Goal: Check status: Check status

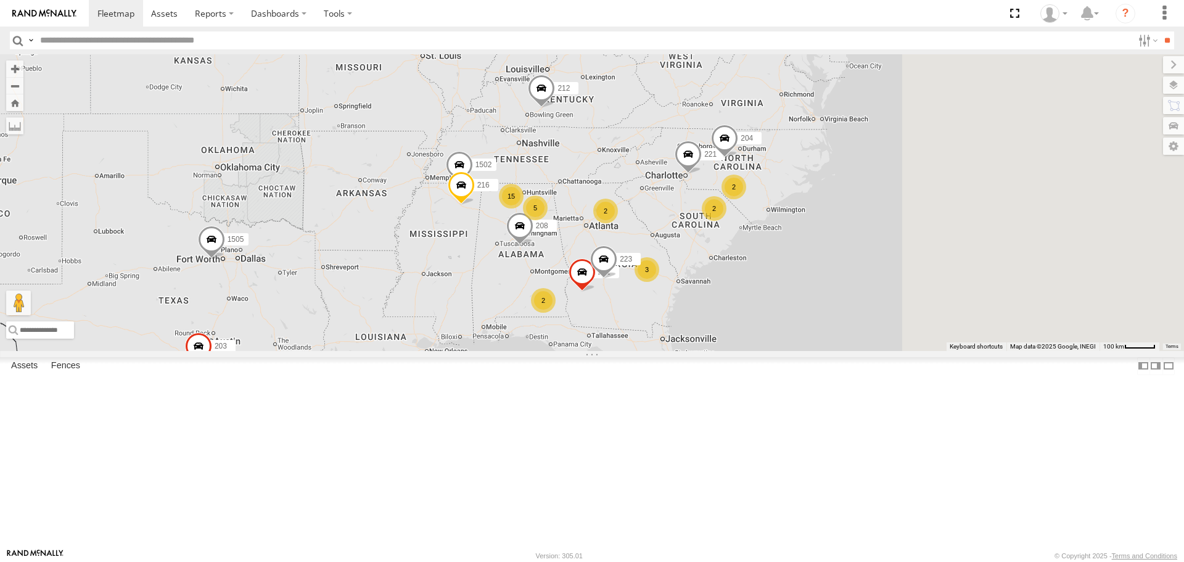
drag, startPoint x: 883, startPoint y: 397, endPoint x: 639, endPoint y: 345, distance: 249.6
click at [639, 345] on div "215 1508 2 5 201 2 3 221 223 2 15 212 204 1502 208 203 1505 216 231 2" at bounding box center [592, 202] width 1184 height 296
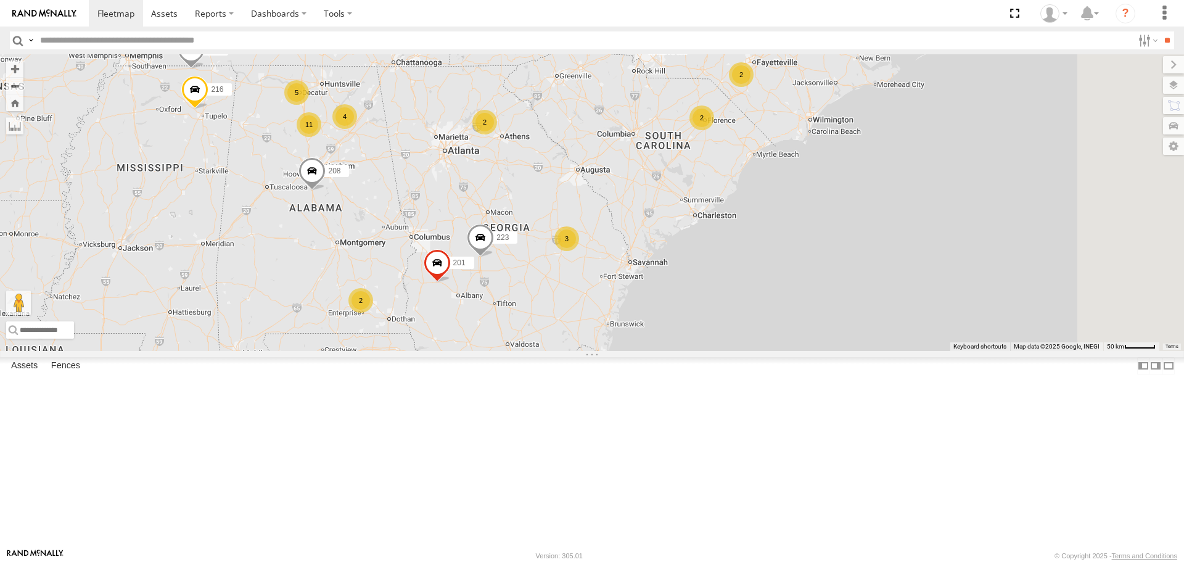
drag, startPoint x: 840, startPoint y: 351, endPoint x: 682, endPoint y: 354, distance: 157.3
click at [682, 350] on div "215 1508 201 221 223 212 204 1502 208 203 1505 216 231 2 4 2 3 2 11 5 2" at bounding box center [592, 202] width 1184 height 296
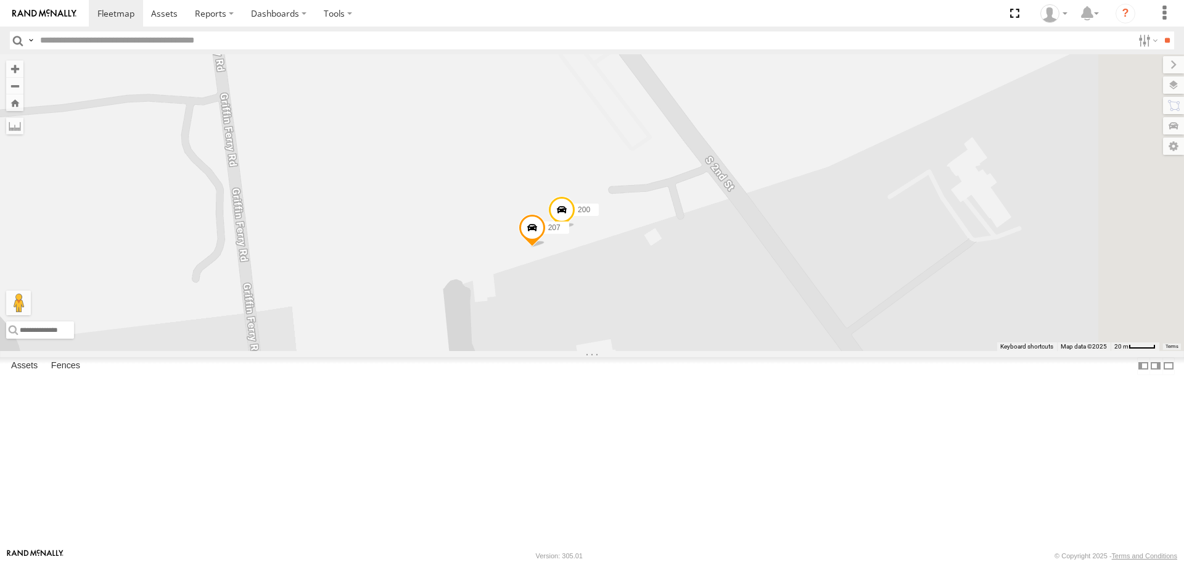
drag, startPoint x: 731, startPoint y: 278, endPoint x: 738, endPoint y: 299, distance: 22.8
click at [585, 194] on div "215 1508 201 221 223 212 204 1502 208 203 1505 216 231 213 226 205 207 200" at bounding box center [592, 202] width 1184 height 296
click at [577, 229] on span at bounding box center [563, 212] width 27 height 33
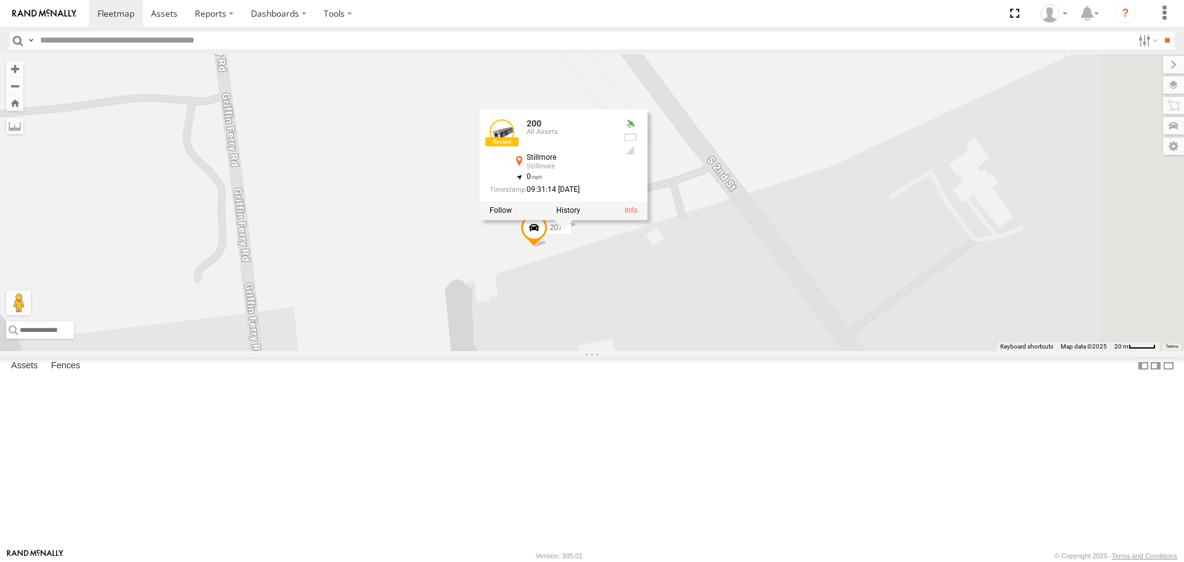
click at [548, 247] on span at bounding box center [534, 230] width 27 height 33
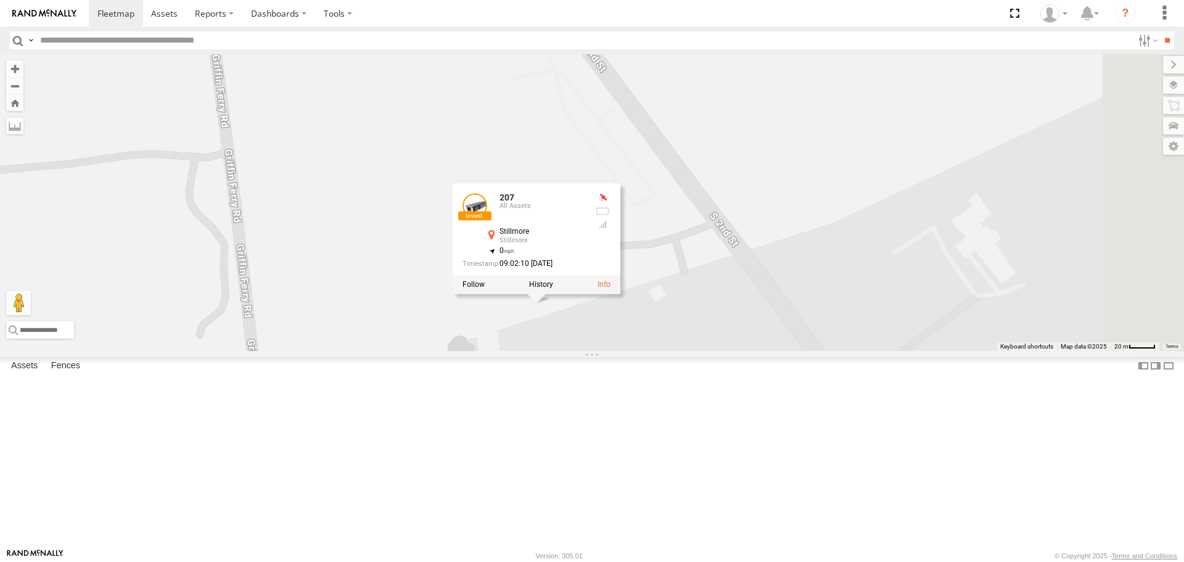
drag, startPoint x: 592, startPoint y: 190, endPoint x: 582, endPoint y: 381, distance: 191.5
click at [582, 350] on div "215 1508 201 221 223 212 204 1502 208 203 1505 216 231 213 226 205 207 200 207 …" at bounding box center [592, 202] width 1184 height 296
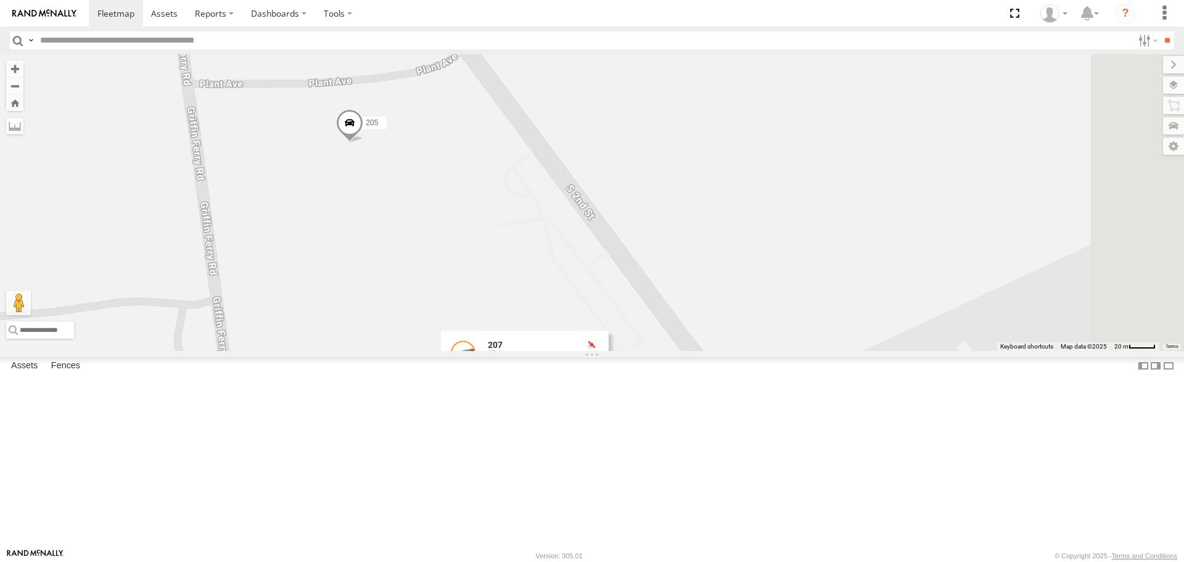
click at [363, 143] on span at bounding box center [349, 126] width 27 height 33
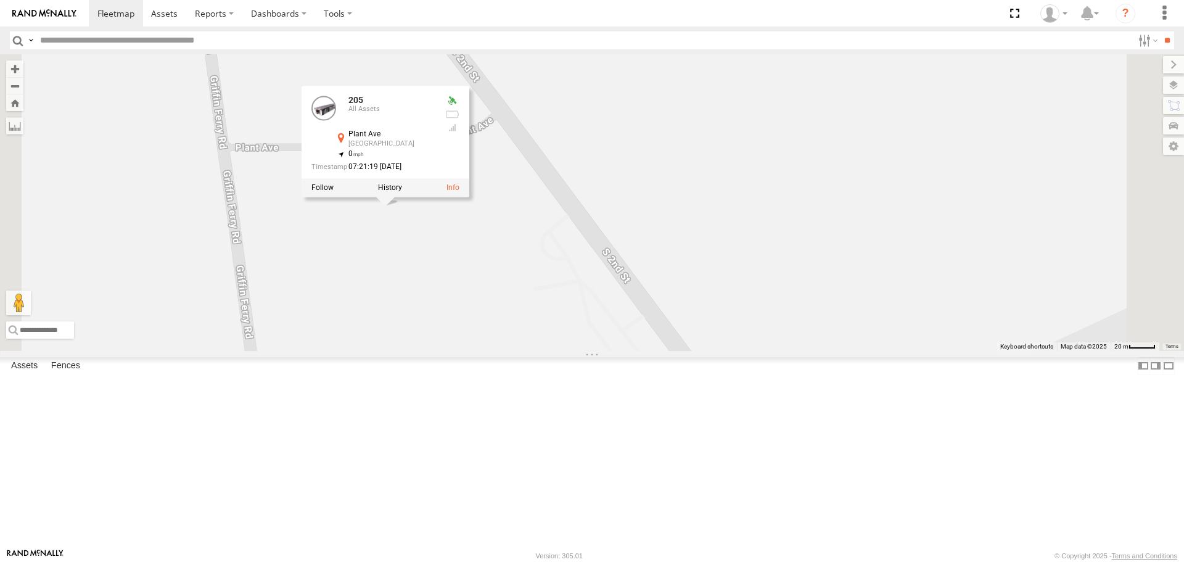
drag, startPoint x: 547, startPoint y: 302, endPoint x: 574, endPoint y: 347, distance: 52.6
click at [574, 347] on div "215 1508 201 221 223 212 204 1502 208 203 1505 216 231 213 226 205 207 200 205 …" at bounding box center [592, 202] width 1184 height 296
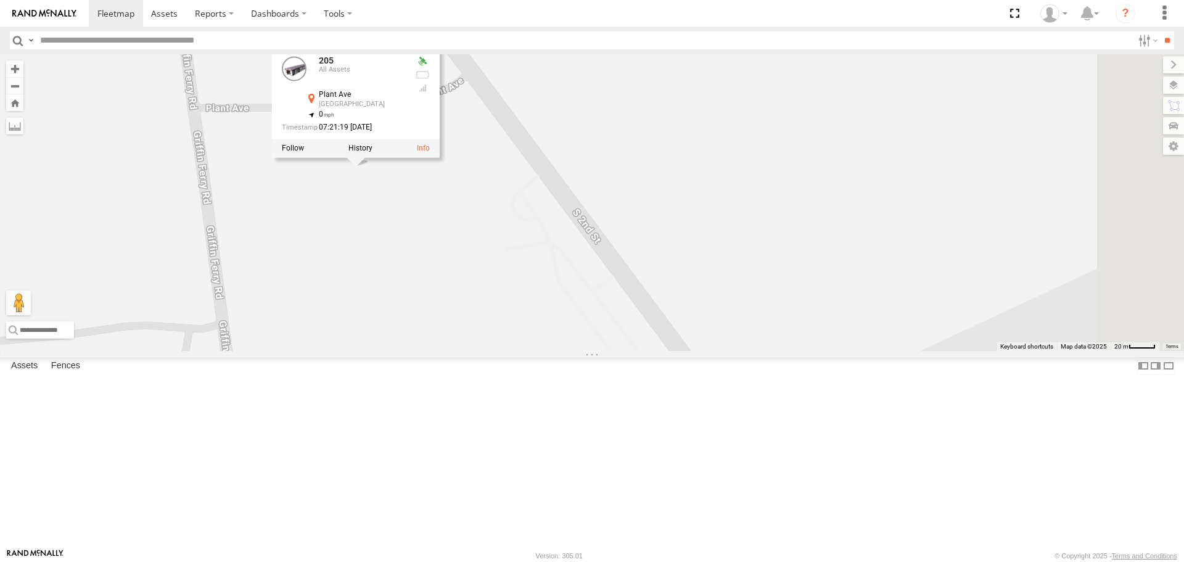
drag, startPoint x: 611, startPoint y: 368, endPoint x: 566, endPoint y: 282, distance: 96.9
click at [566, 282] on div "215 1508 201 221 223 212 204 1502 208 203 1505 216 231 213 226 205 207 200 205 …" at bounding box center [592, 202] width 1184 height 296
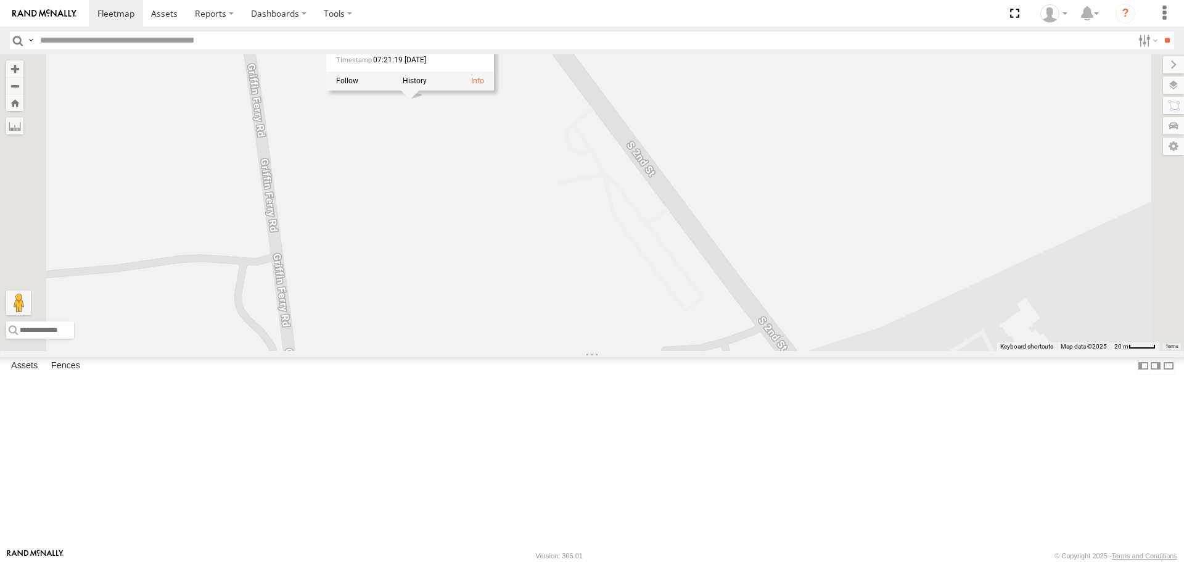
drag, startPoint x: 675, startPoint y: 418, endPoint x: 729, endPoint y: 382, distance: 64.5
click at [729, 350] on div "215 1508 201 221 223 212 204 1502 208 203 1505 216 231 213 226 205 207 200 205 …" at bounding box center [592, 202] width 1184 height 296
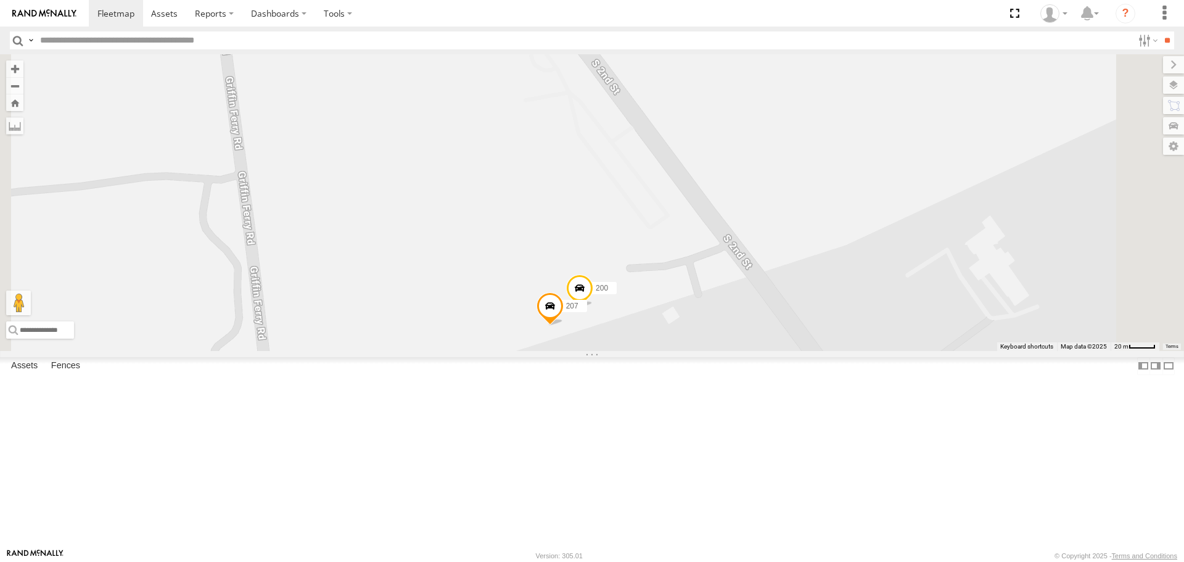
drag, startPoint x: 760, startPoint y: 392, endPoint x: 737, endPoint y: 315, distance: 80.4
click at [737, 315] on div "215 1508 201 221 223 212 204 1502 208 203 1505 216 231 213 226 205 207 200 205 …" at bounding box center [592, 202] width 1184 height 296
click at [593, 308] on span at bounding box center [579, 291] width 27 height 33
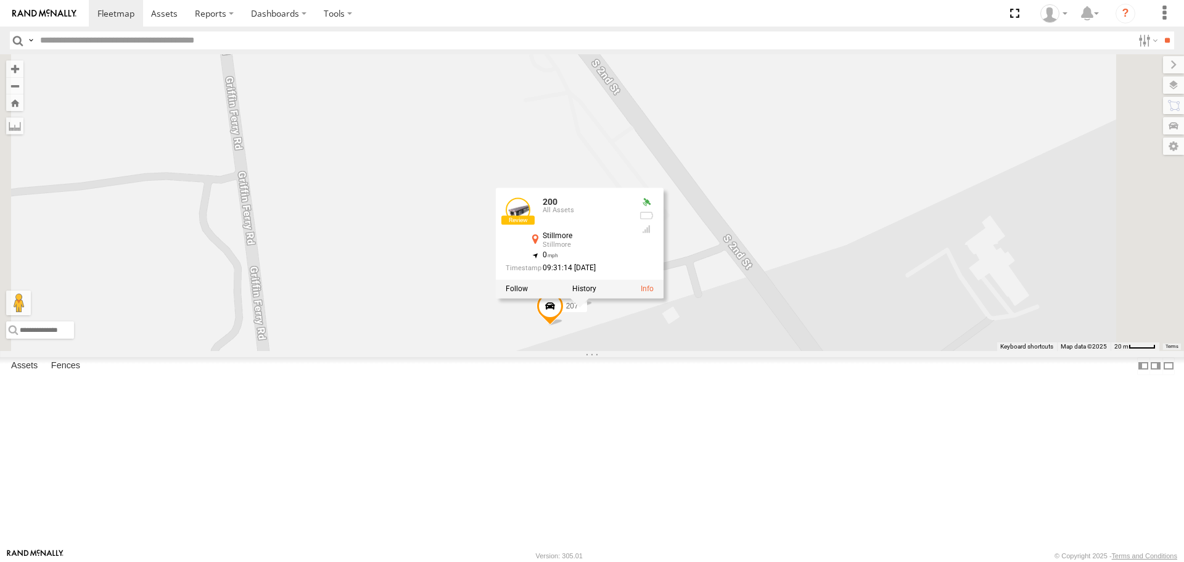
click at [564, 326] on span at bounding box center [550, 308] width 27 height 33
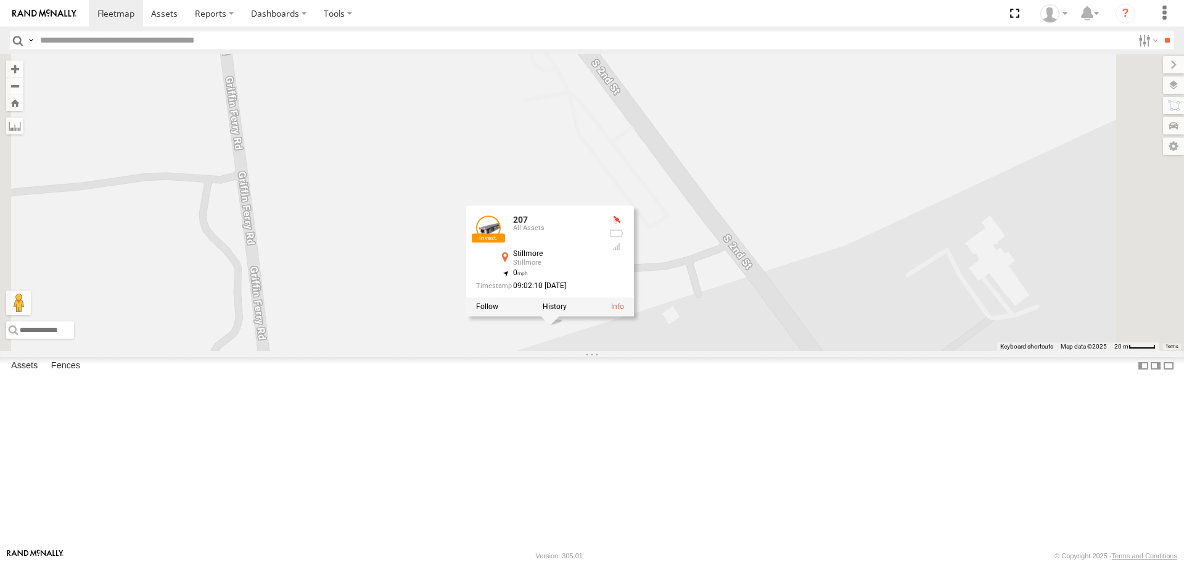
drag, startPoint x: 668, startPoint y: 228, endPoint x: 664, endPoint y: 243, distance: 15.9
click at [667, 229] on div "215 1508 201 221 223 212 204 1502 208 203 1505 216 231 213 226 205 207 200 207 …" at bounding box center [592, 202] width 1184 height 296
click at [783, 350] on div "215 1508 201 221 223 212 204 1502 208 203 1505 216 231 213 226 205 207 200 207 …" at bounding box center [592, 202] width 1184 height 296
click at [743, 350] on div "215 1508 201 221 223 212 204 1502 208 203 1505 216 231 213 226 205 207 200 207 …" at bounding box center [592, 202] width 1184 height 296
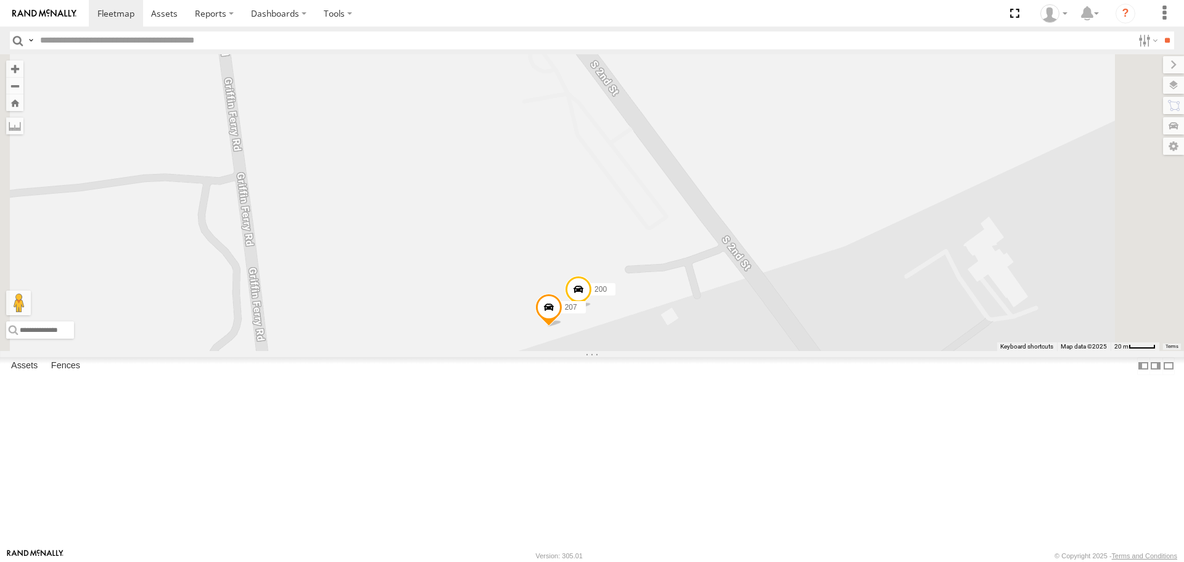
click at [592, 309] on span at bounding box center [578, 292] width 27 height 33
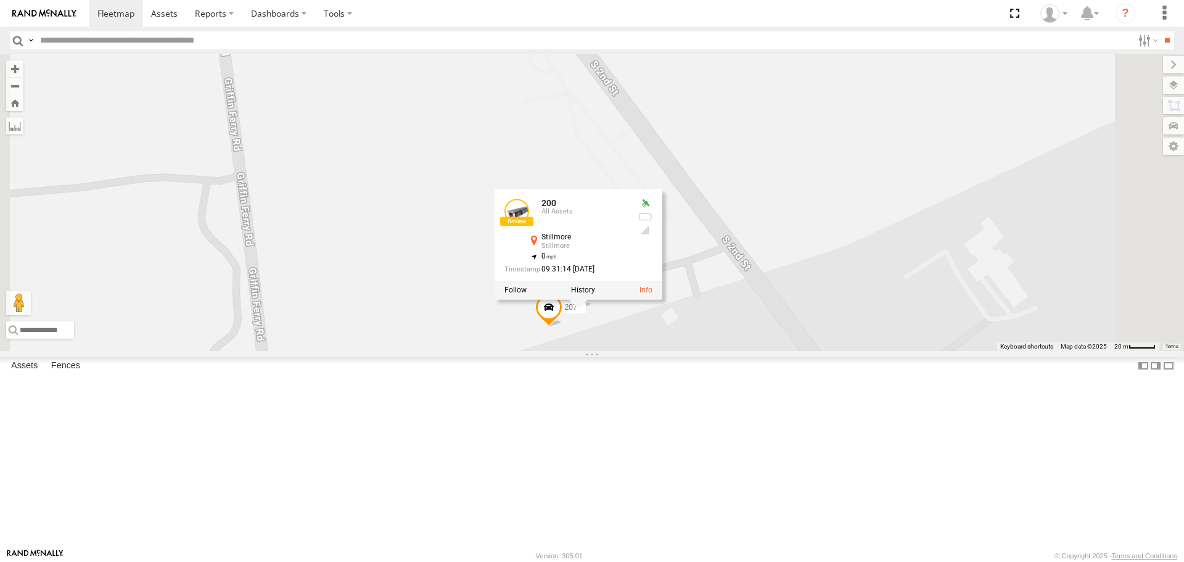
click at [756, 350] on div "215 1508 201 221 223 212 204 1502 208 203 1505 216 231 213 226 205 207 200 200 …" at bounding box center [592, 202] width 1184 height 296
click at [747, 350] on div "215 1508 201 221 223 212 204 1502 208 203 1505 216 231 213 226 205 207 200 200 …" at bounding box center [592, 202] width 1184 height 296
click at [524, 308] on div "215 1508 201 221 223 212 204 1502 208 203 1505 216 231 213 226 205 207 200 200 …" at bounding box center [592, 202] width 1184 height 296
click at [563, 327] on div "215 1508 201 221 223 212 204 1502 208 203 1505 216 231 213 226 205 207 200 200 …" at bounding box center [592, 202] width 1184 height 296
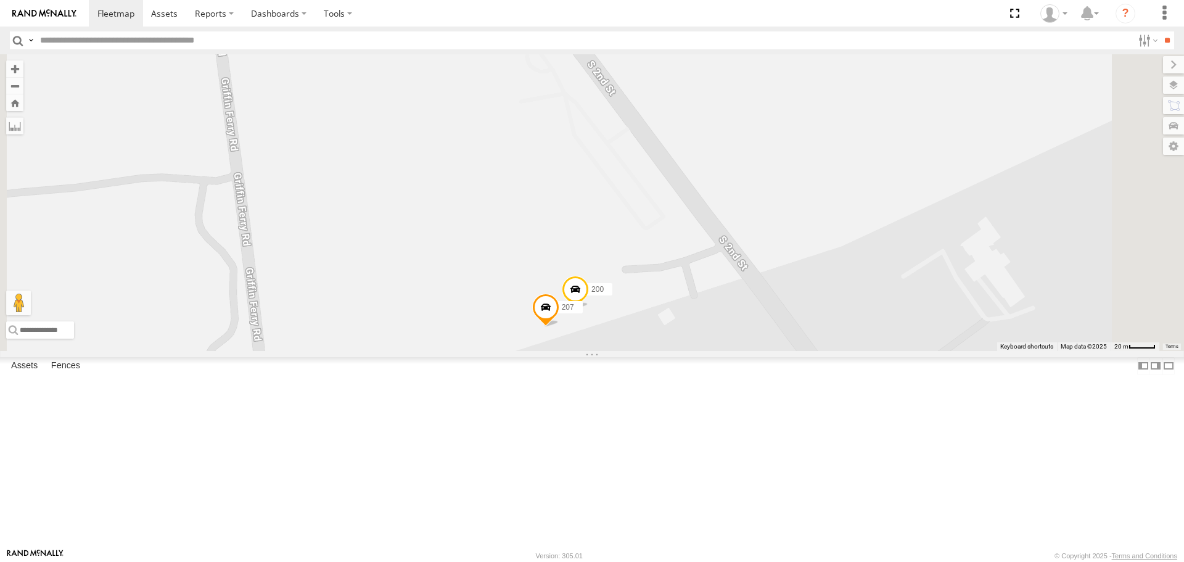
drag, startPoint x: 646, startPoint y: 361, endPoint x: 693, endPoint y: 250, distance: 120.0
click at [694, 248] on div "215 1508 201 221 223 212 204 1502 208 203 1505 216 231 213 226 205 207 200" at bounding box center [592, 202] width 1184 height 296
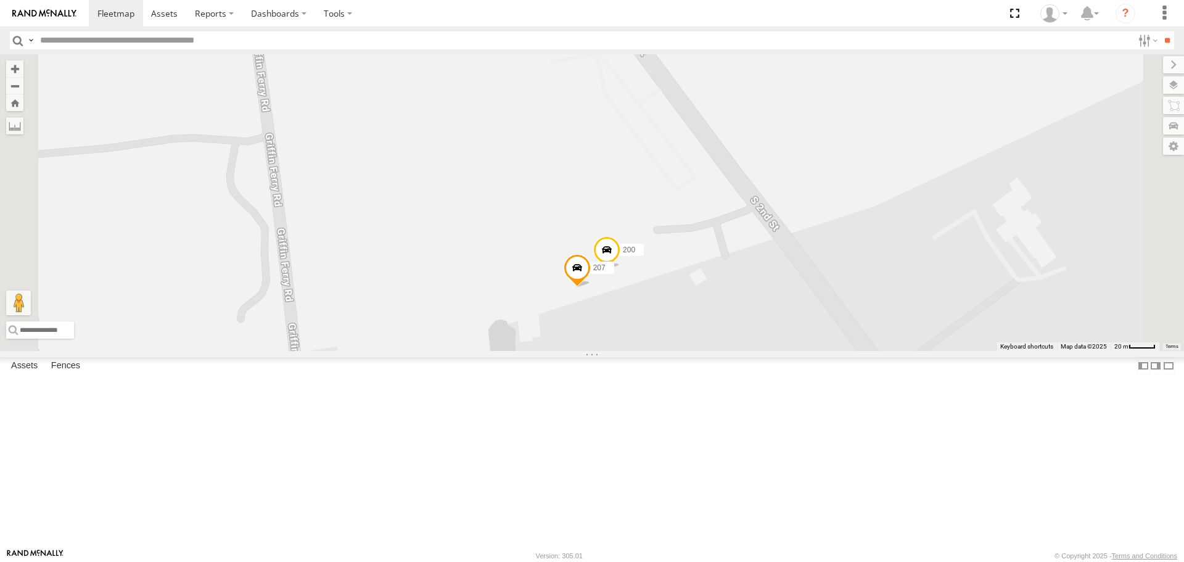
drag, startPoint x: 712, startPoint y: 312, endPoint x: 751, endPoint y: 265, distance: 61.4
click at [751, 265] on div "215 1508 201 221 223 212 204 1502 208 203 1505 216 231 213 226 205 207 200" at bounding box center [592, 202] width 1184 height 296
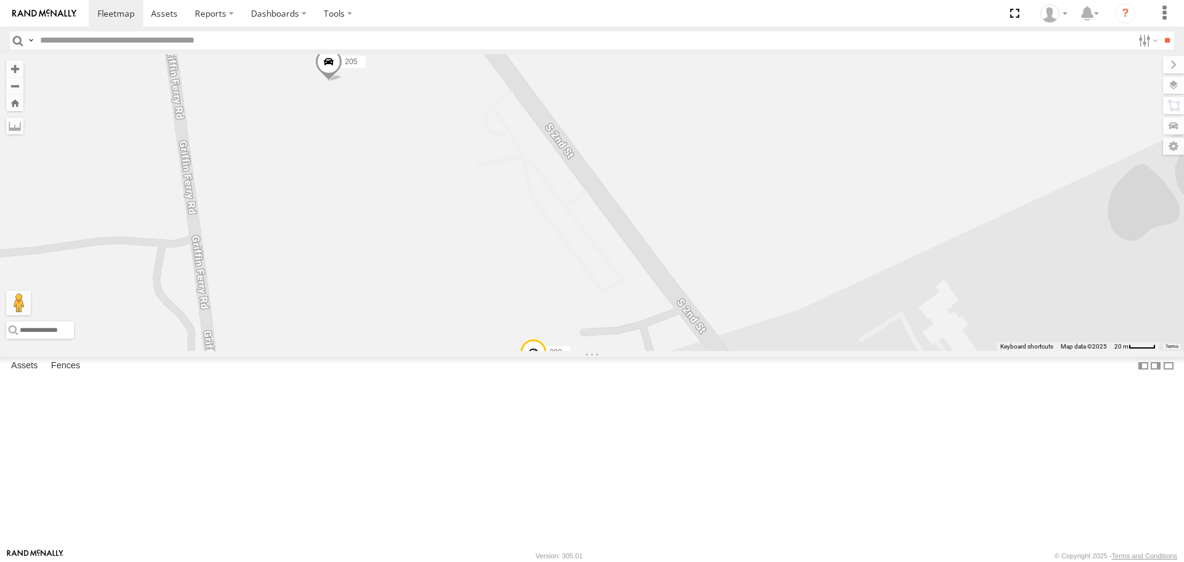
drag, startPoint x: 695, startPoint y: 285, endPoint x: 625, endPoint y: 405, distance: 139.0
click at [623, 350] on div "215 1508 201 221 223 212 204 1502 208 203 1505 216 231 213 226 205 207 200" at bounding box center [592, 202] width 1184 height 296
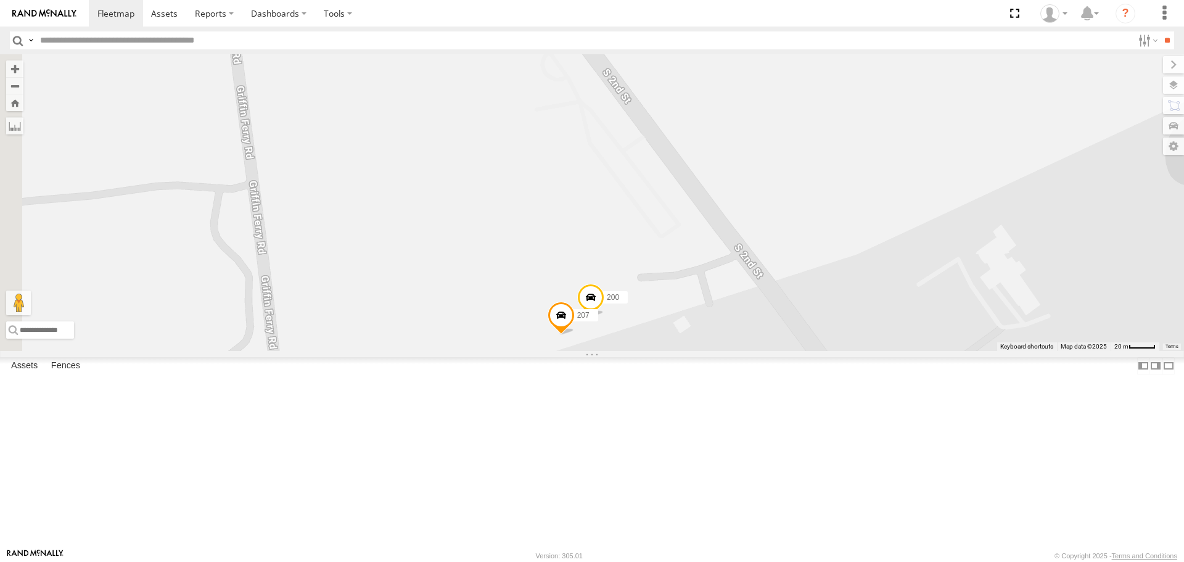
drag, startPoint x: 622, startPoint y: 400, endPoint x: 683, endPoint y: 342, distance: 83.3
click at [682, 344] on div "215 1508 201 221 223 212 204 1502 208 203 1505 216 231 213 226 205 207 200" at bounding box center [592, 202] width 1184 height 296
click at [402, 25] on span at bounding box center [387, 8] width 27 height 33
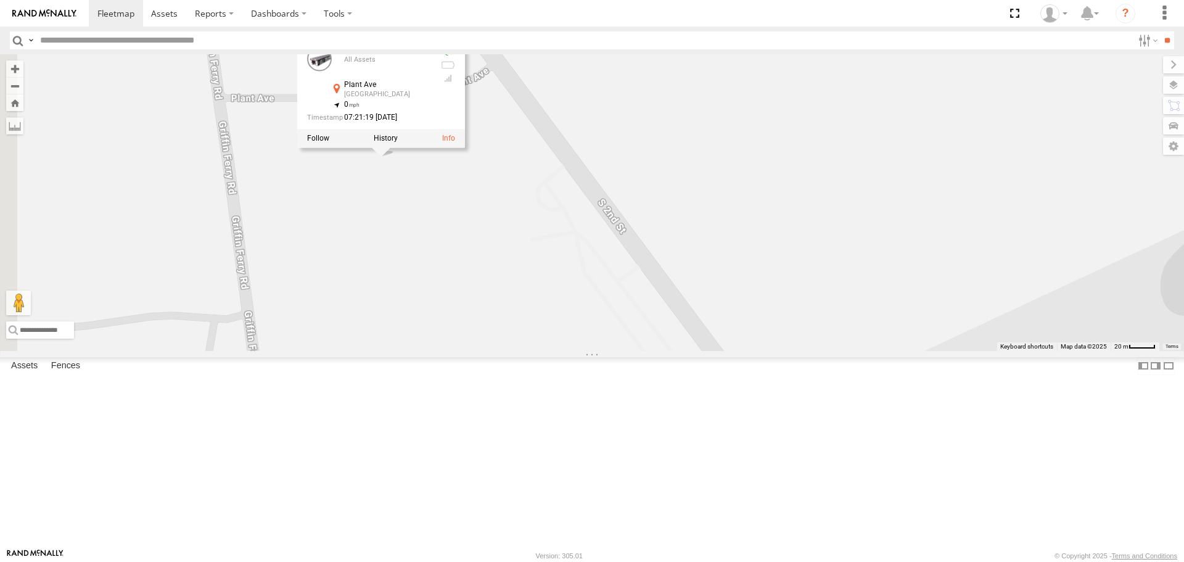
drag, startPoint x: 554, startPoint y: 168, endPoint x: 547, endPoint y: 300, distance: 132.2
click at [547, 300] on div "215 1508 201 221 223 212 204 1502 208 203 1505 216 231 213 226 205 207 200 205 …" at bounding box center [592, 202] width 1184 height 296
